Goal: Download file/media

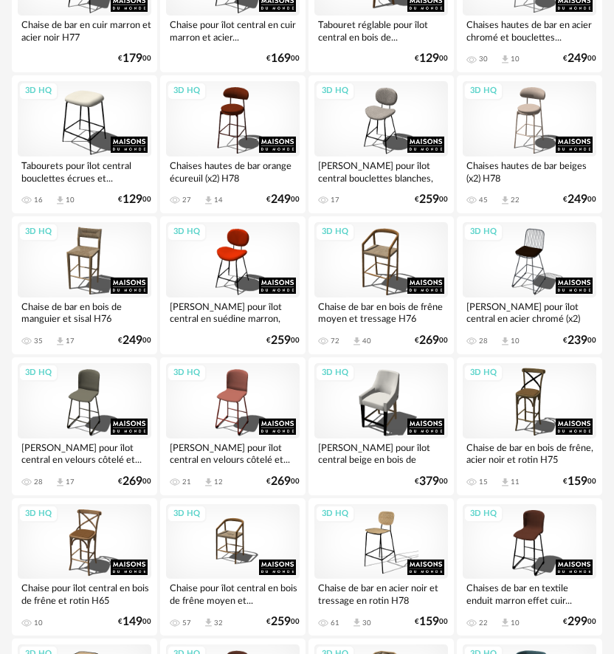
scroll to position [615, 0]
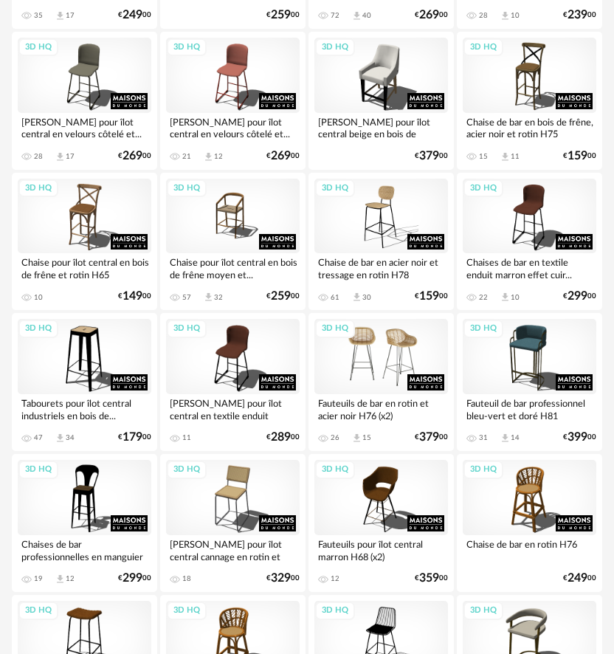
click at [391, 336] on div "3D HQ" at bounding box center [382, 356] width 134 height 75
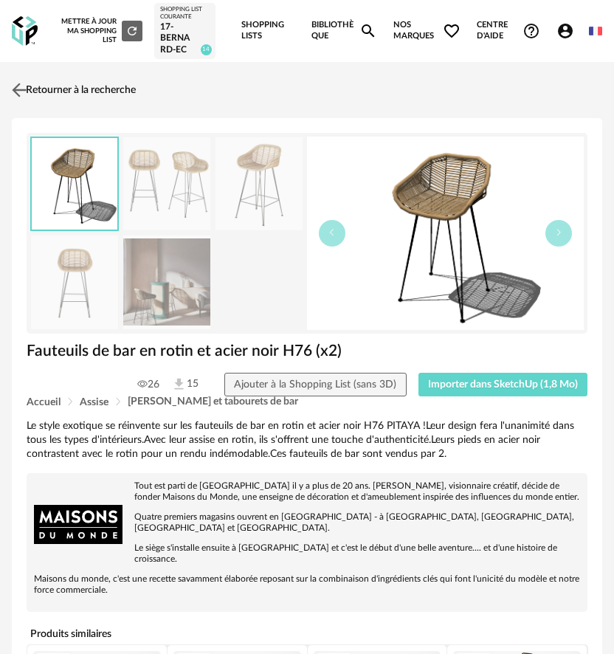
click at [98, 91] on link "Retourner à la recherche" at bounding box center [72, 90] width 128 height 32
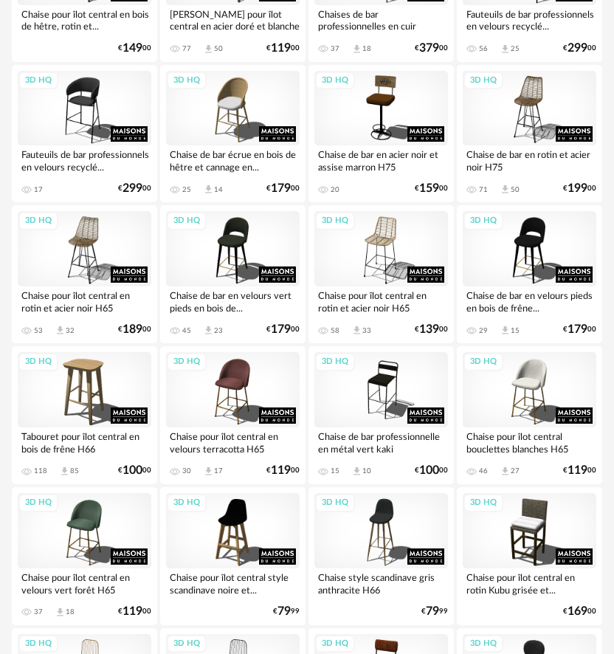
scroll to position [1723, 0]
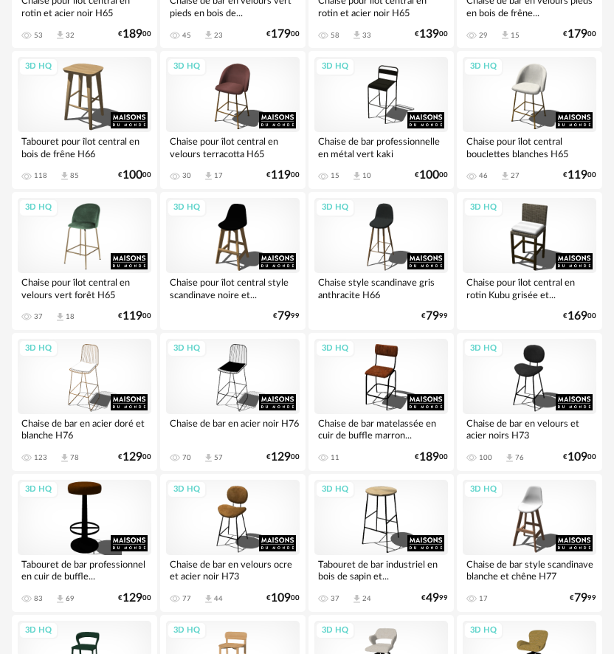
click at [109, 224] on div "3D HQ" at bounding box center [85, 235] width 134 height 75
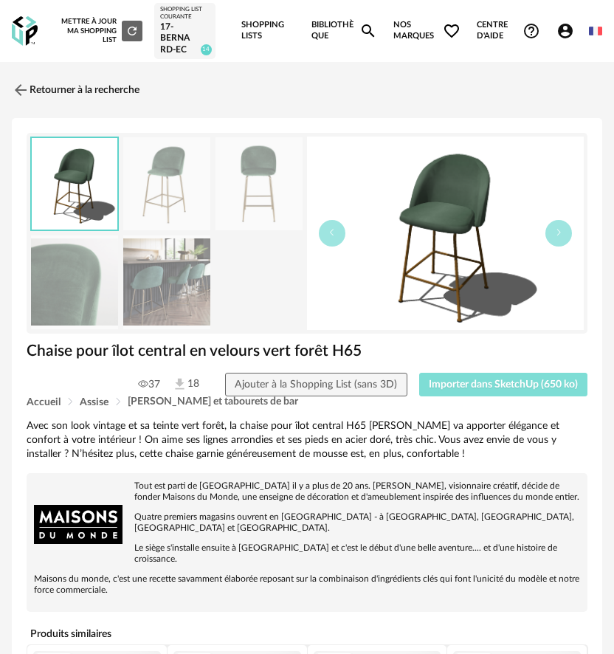
click at [438, 383] on span "Importer dans SketchUp (650 ko)" at bounding box center [503, 385] width 149 height 10
click at [21, 86] on img at bounding box center [19, 89] width 21 height 21
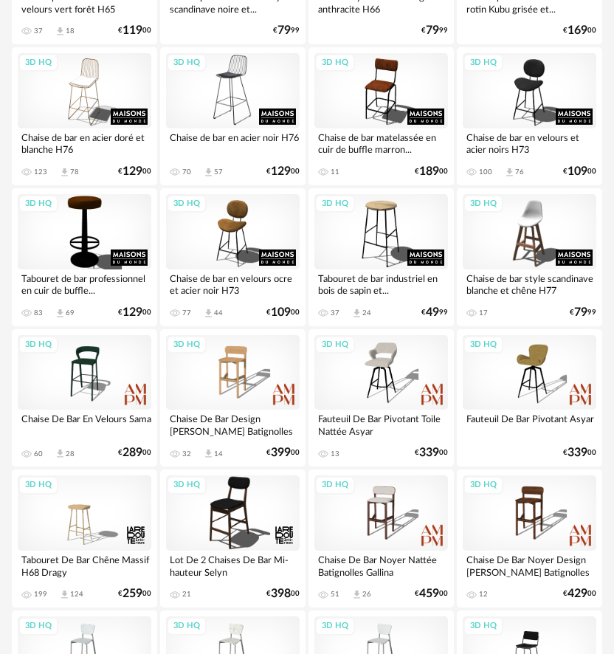
scroll to position [2018, 0]
